Goal: Navigation & Orientation: Find specific page/section

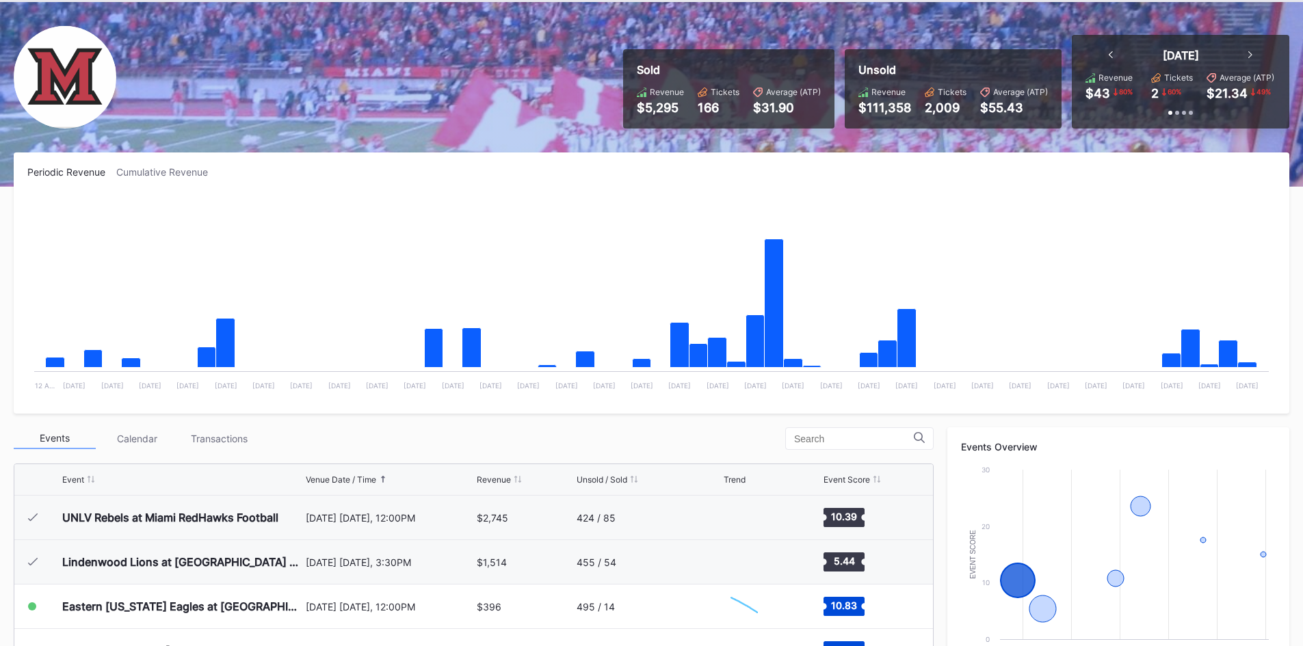
scroll to position [68, 0]
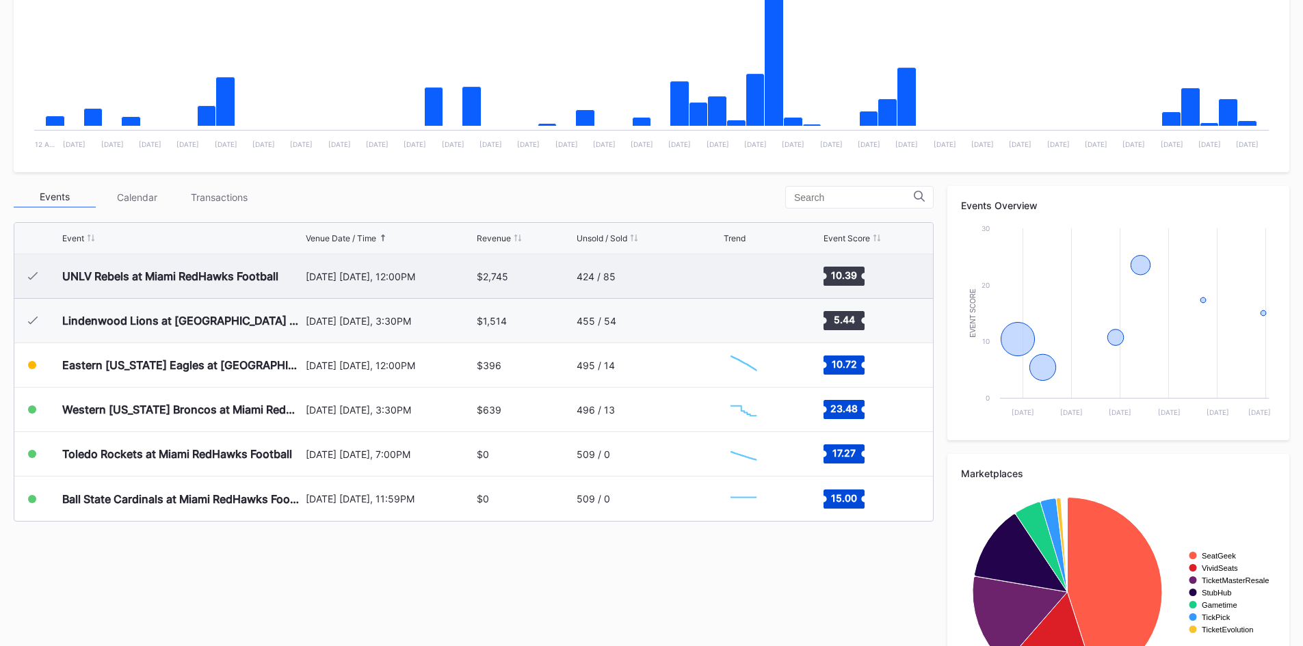
scroll to position [342, 0]
